Goal: Task Accomplishment & Management: Manage account settings

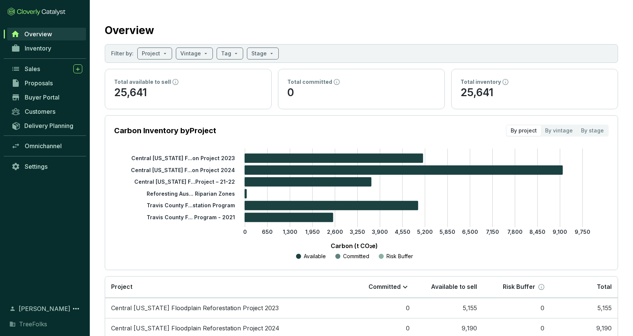
click at [54, 34] on link "Overview" at bounding box center [46, 34] width 79 height 13
click at [46, 161] on link "Settings" at bounding box center [46, 166] width 79 height 13
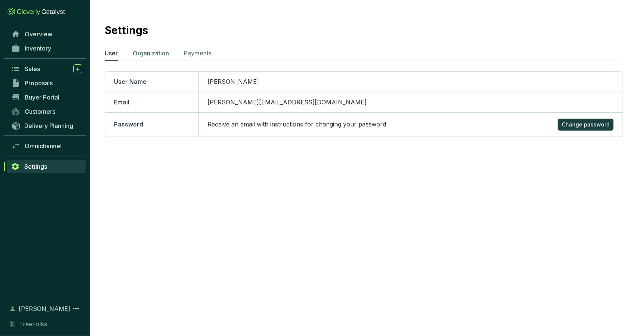
click at [154, 57] on p "Organization" at bounding box center [151, 53] width 36 height 9
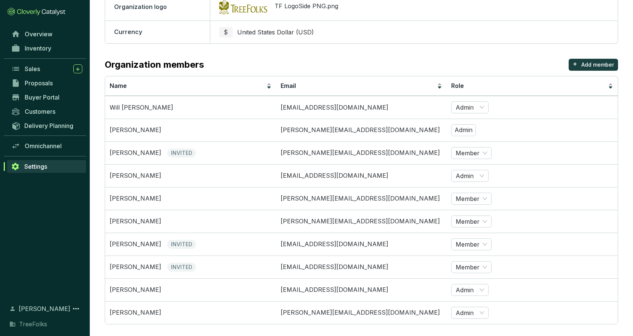
scroll to position [155, 0]
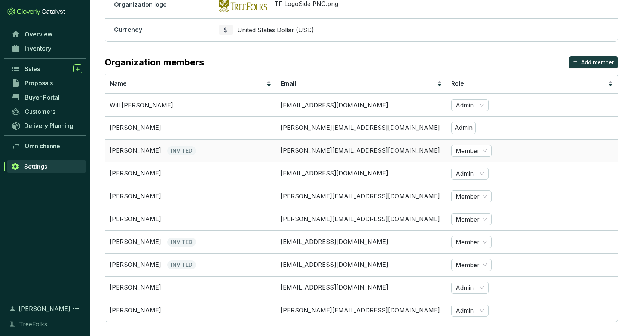
click at [182, 146] on span "INVITED" at bounding box center [181, 150] width 29 height 9
click at [183, 146] on span "INVITED" at bounding box center [181, 150] width 29 height 9
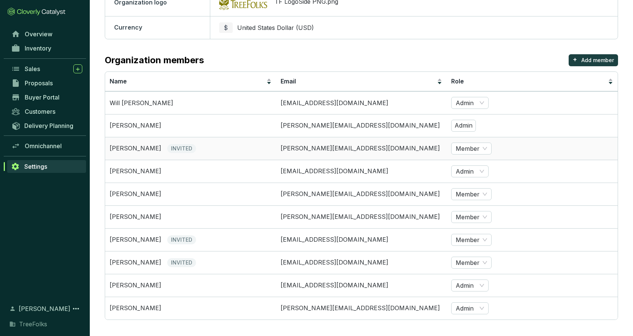
scroll to position [158, 0]
click at [170, 261] on span "INVITED" at bounding box center [181, 261] width 29 height 9
click at [466, 261] on span "Member" at bounding box center [470, 261] width 31 height 11
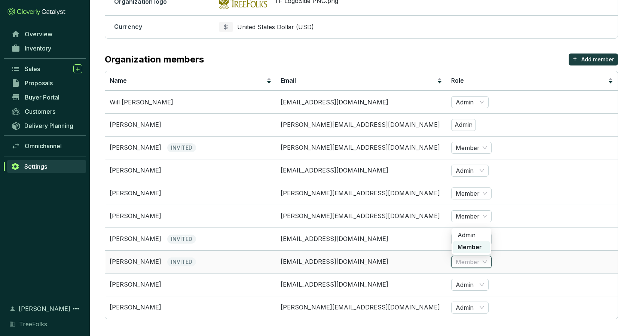
click at [466, 261] on span "Member" at bounding box center [470, 261] width 31 height 11
click at [247, 269] on td "[PERSON_NAME] INVITED" at bounding box center [190, 261] width 171 height 23
click at [171, 260] on span "INVITED" at bounding box center [181, 261] width 29 height 9
click at [184, 236] on span "INVITED" at bounding box center [181, 238] width 29 height 9
click at [470, 262] on span "Member" at bounding box center [470, 261] width 31 height 11
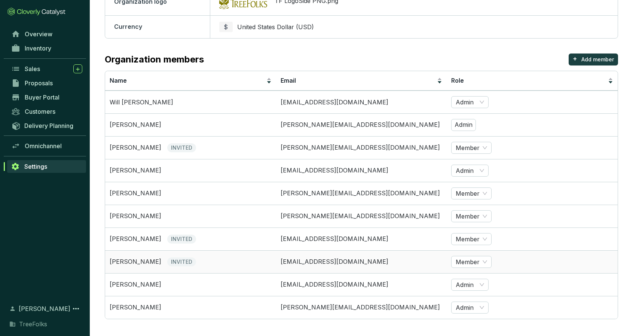
click at [563, 259] on td "Member" at bounding box center [531, 261] width 171 height 23
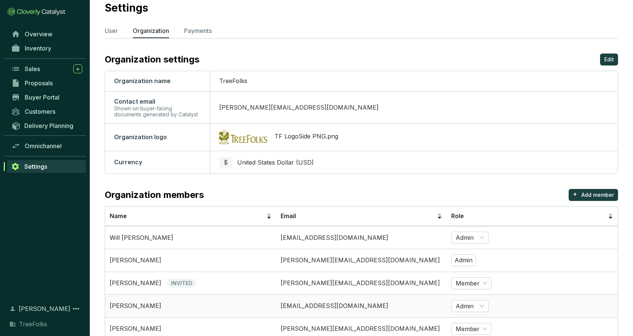
scroll to position [0, 0]
